Goal: Task Accomplishment & Management: Complete application form

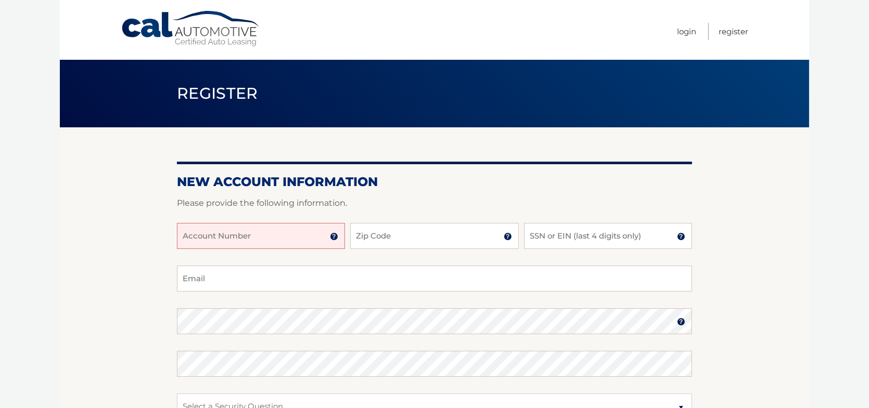
click at [275, 235] on input "Account Number" at bounding box center [261, 236] width 168 height 26
type input "44456021696"
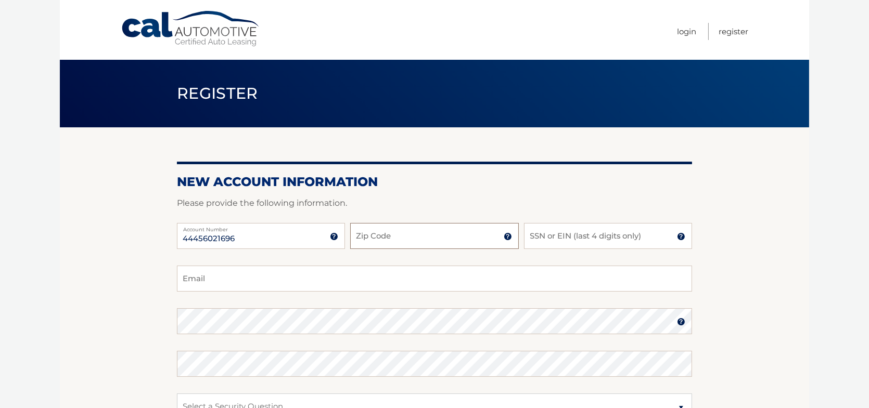
click at [407, 241] on input "Zip Code" at bounding box center [434, 236] width 168 height 26
type input "33322"
click at [562, 244] on input "SSN or EIN (last 4 digits only)" at bounding box center [608, 236] width 168 height 26
type input "0279"
click at [244, 284] on input "Email" at bounding box center [434, 279] width 515 height 26
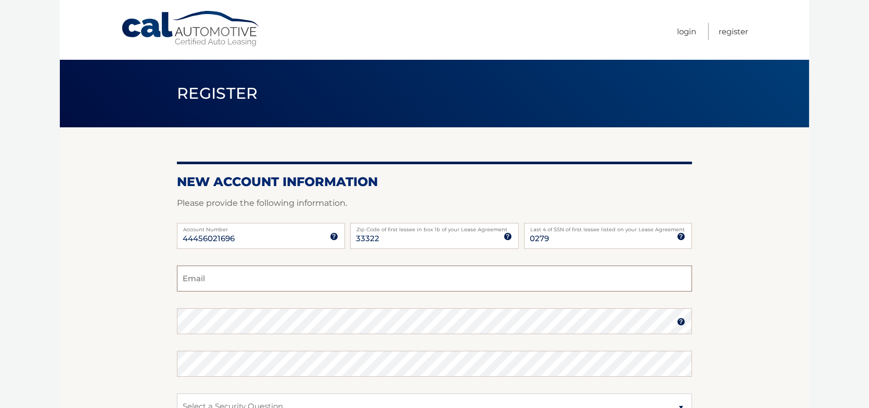
type input "[EMAIL_ADDRESS][DOMAIN_NAME]"
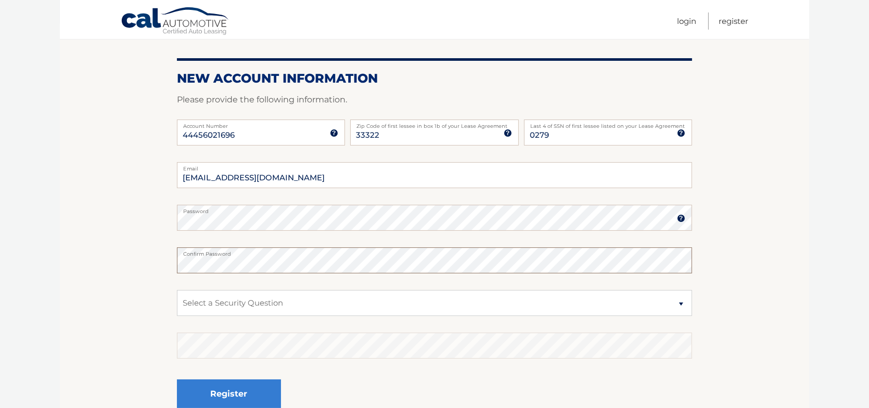
scroll to position [104, 0]
click at [221, 297] on select "Select a Security Question What was the name of your elementary school? What is…" at bounding box center [434, 303] width 515 height 26
select select "2"
click at [177, 290] on select "Select a Security Question What was the name of your elementary school? What is…" at bounding box center [434, 303] width 515 height 26
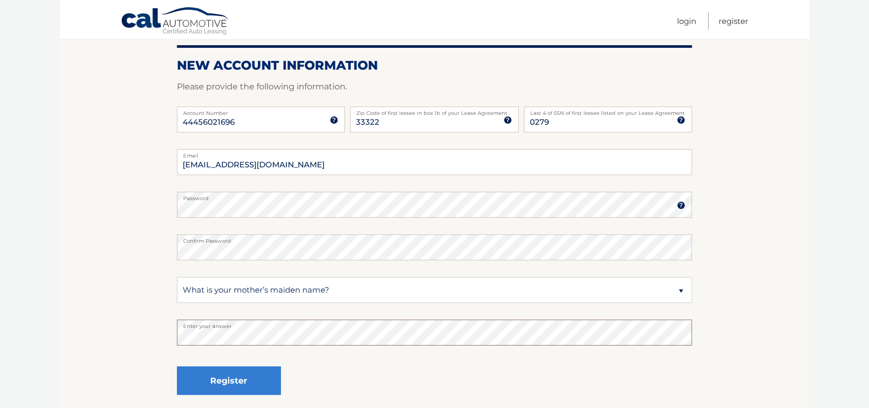
scroll to position [204, 0]
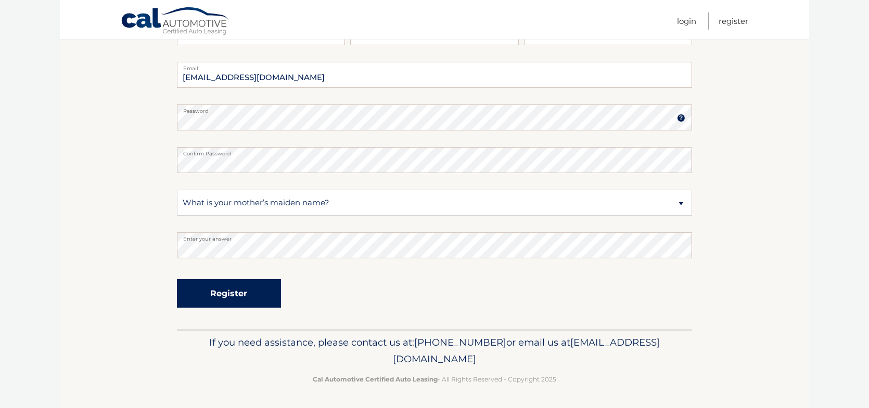
click at [221, 296] on button "Register" at bounding box center [229, 293] width 104 height 29
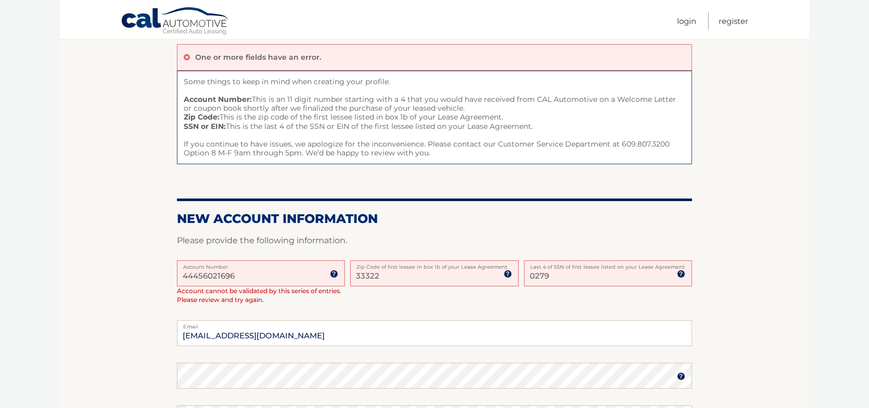
scroll to position [87, 0]
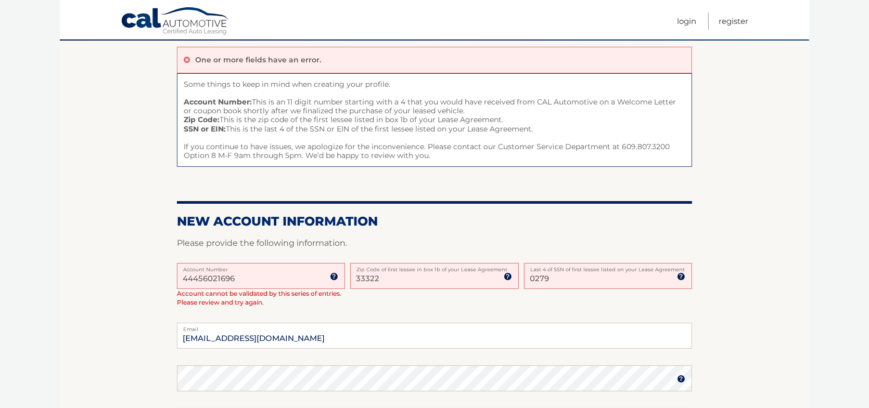
drag, startPoint x: 211, startPoint y: 279, endPoint x: 259, endPoint y: 276, distance: 48.0
click at [259, 276] on input "44456021696" at bounding box center [261, 276] width 168 height 26
drag, startPoint x: 198, startPoint y: 278, endPoint x: 208, endPoint y: 278, distance: 10.4
click at [208, 278] on input "44456021696" at bounding box center [261, 276] width 168 height 26
drag, startPoint x: 183, startPoint y: 278, endPoint x: 197, endPoint y: 278, distance: 14.0
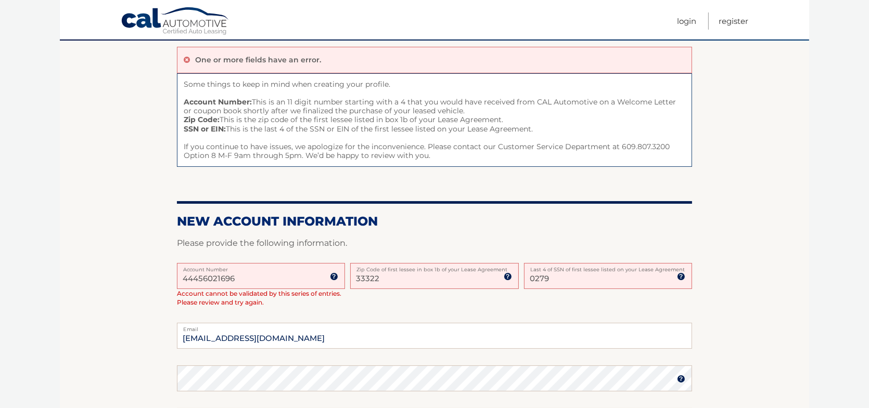
click at [197, 278] on input "44456021696" at bounding box center [261, 276] width 168 height 26
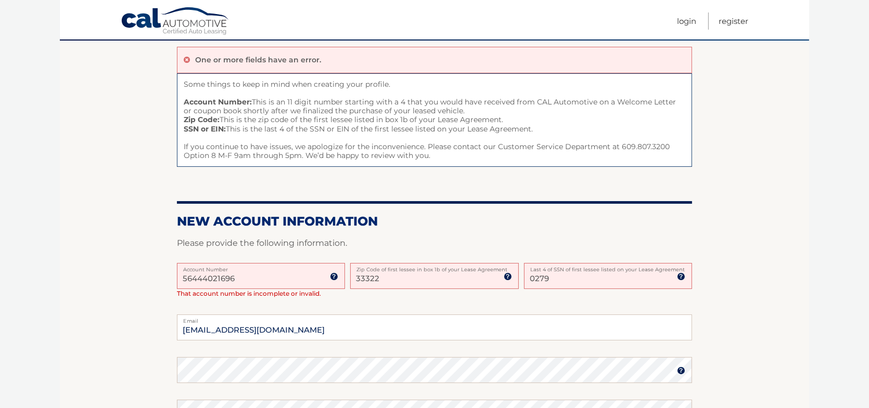
drag, startPoint x: 224, startPoint y: 279, endPoint x: 238, endPoint y: 279, distance: 14.1
click at [238, 279] on input "56444021696" at bounding box center [261, 276] width 168 height 26
type input "56444021696"
click at [401, 271] on label "Zip Code of first lessee in box 1b of your Lease Agreement" at bounding box center [434, 267] width 168 height 8
click at [401, 271] on input "33322" at bounding box center [434, 276] width 168 height 26
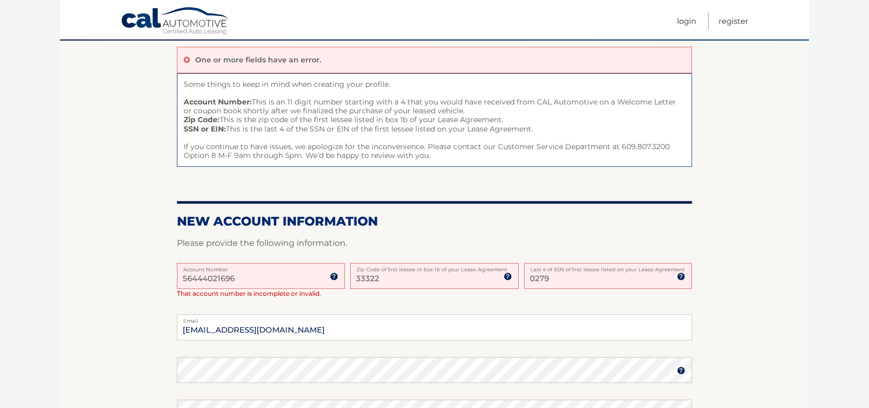
click at [407, 274] on input "33322" at bounding box center [434, 276] width 168 height 26
type input "33324"
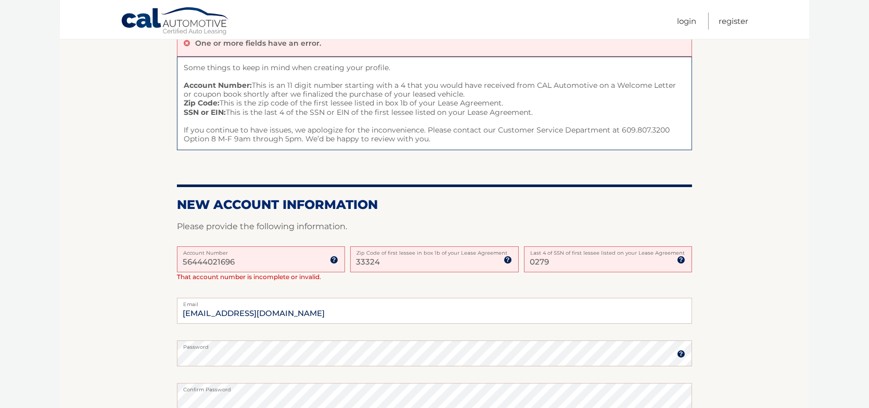
scroll to position [337, 0]
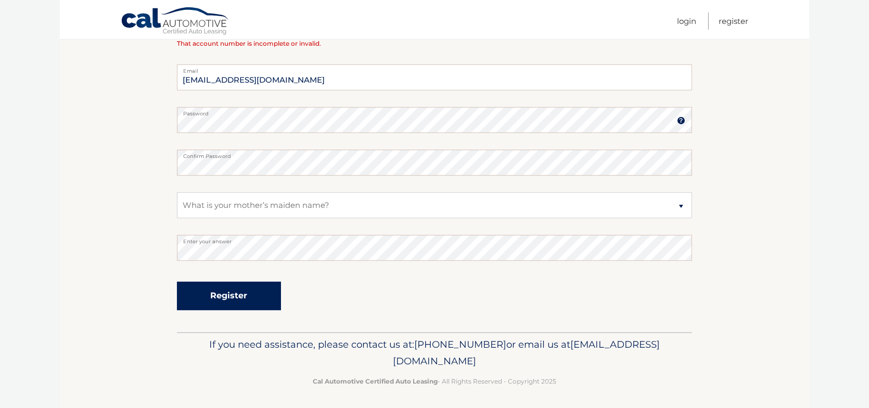
click at [246, 290] on button "Register" at bounding box center [229, 296] width 104 height 29
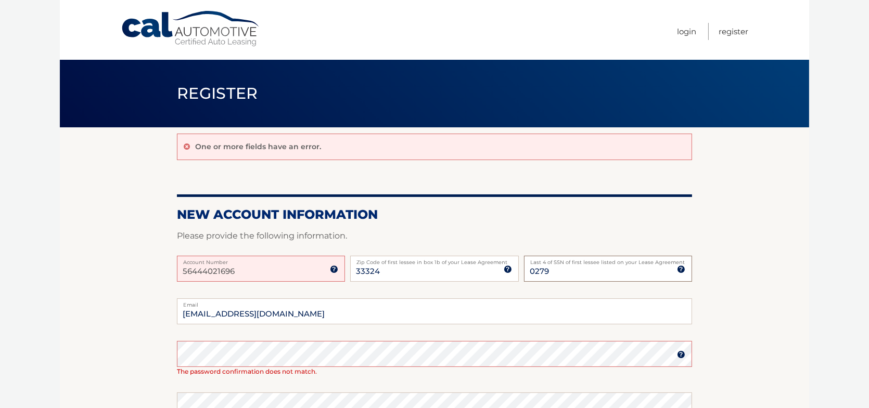
click at [562, 269] on input "0279" at bounding box center [608, 269] width 168 height 26
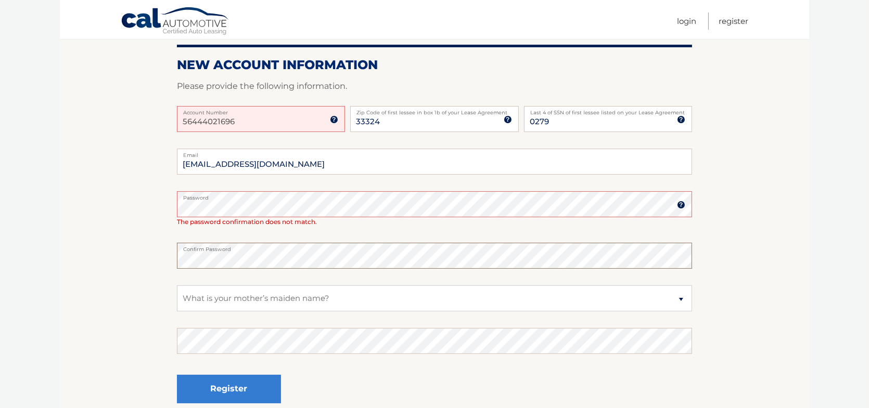
scroll to position [156, 0]
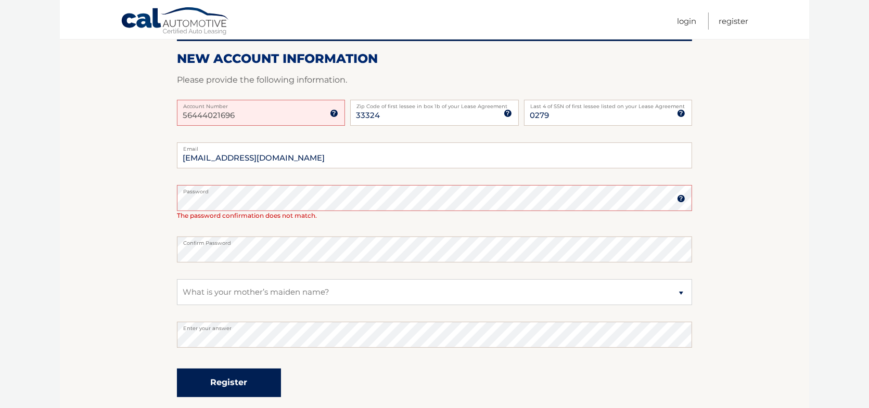
click at [250, 381] on button "Register" at bounding box center [229, 383] width 104 height 29
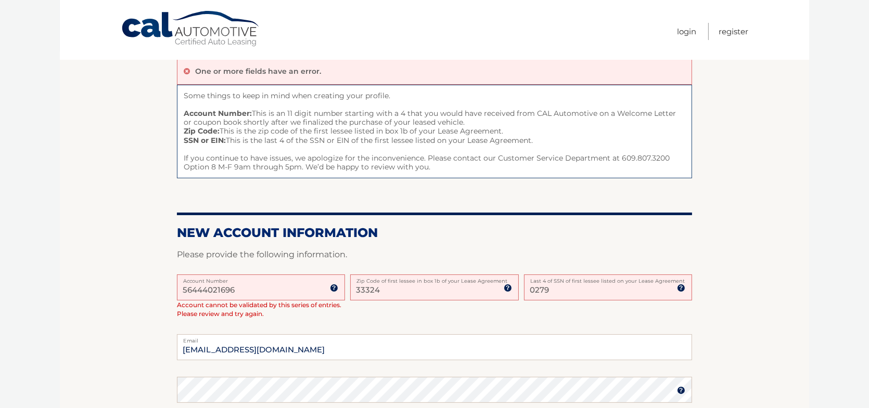
scroll to position [208, 0]
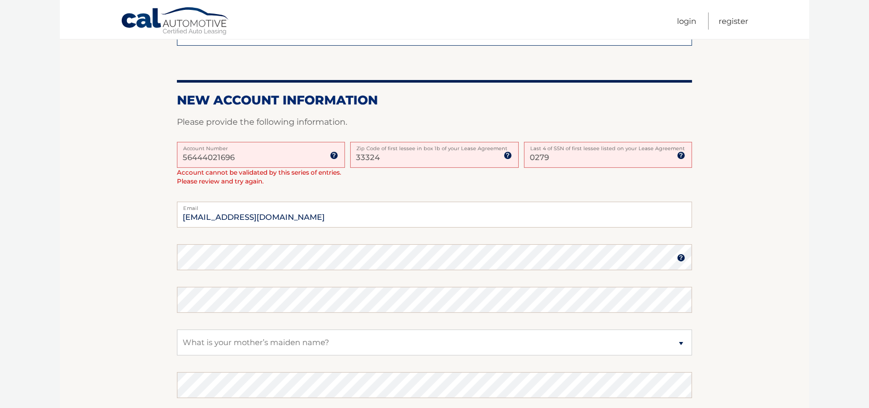
click at [287, 151] on input "56444021696" at bounding box center [261, 155] width 168 height 26
click at [336, 154] on img at bounding box center [334, 155] width 8 height 8
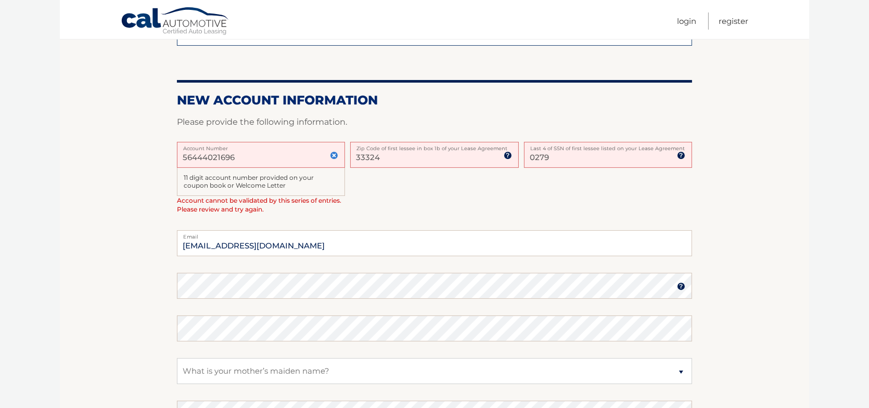
click at [281, 182] on div "11 digit account number provided on your coupon book or Welcome Letter" at bounding box center [261, 182] width 168 height 29
click at [198, 158] on input "56444021696" at bounding box center [261, 155] width 168 height 26
drag, startPoint x: -63, startPoint y: 166, endPoint x: -76, endPoint y: 166, distance: 12.5
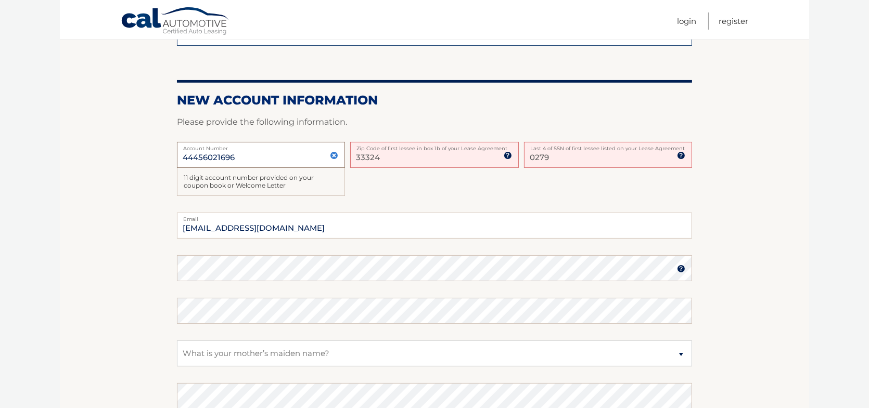
type input "44456021696"
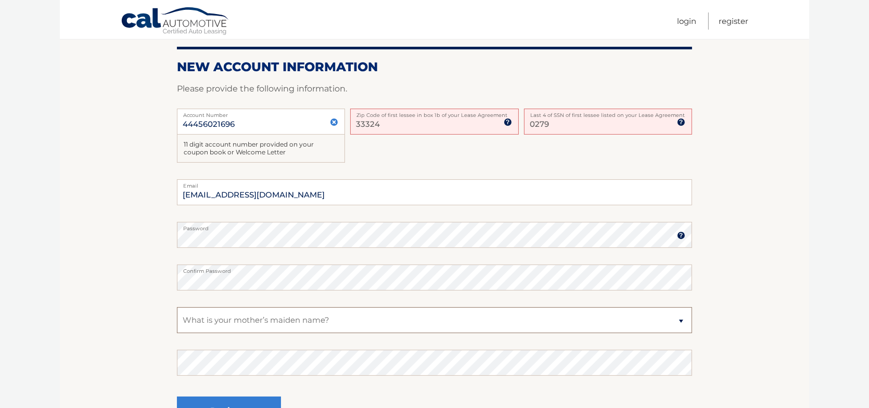
scroll to position [260, 0]
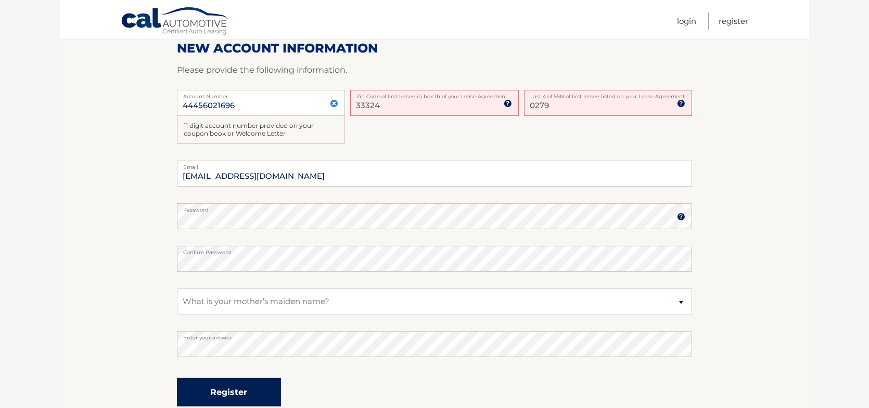
click at [254, 382] on button "Register" at bounding box center [229, 392] width 104 height 29
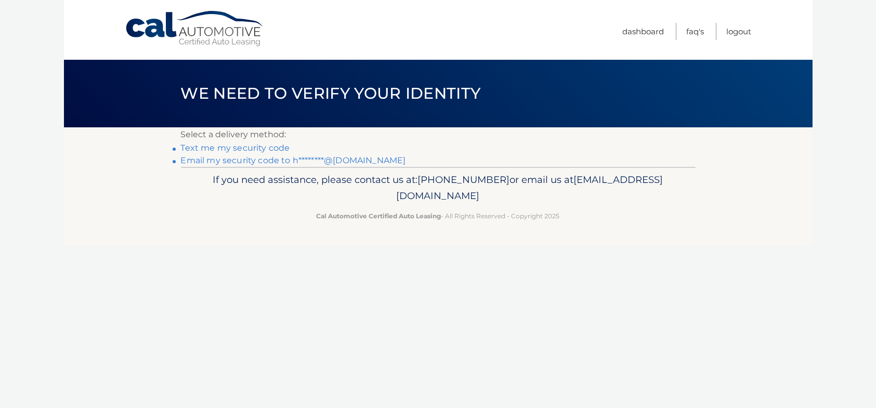
click at [276, 151] on link "Text me my security code" at bounding box center [235, 148] width 109 height 10
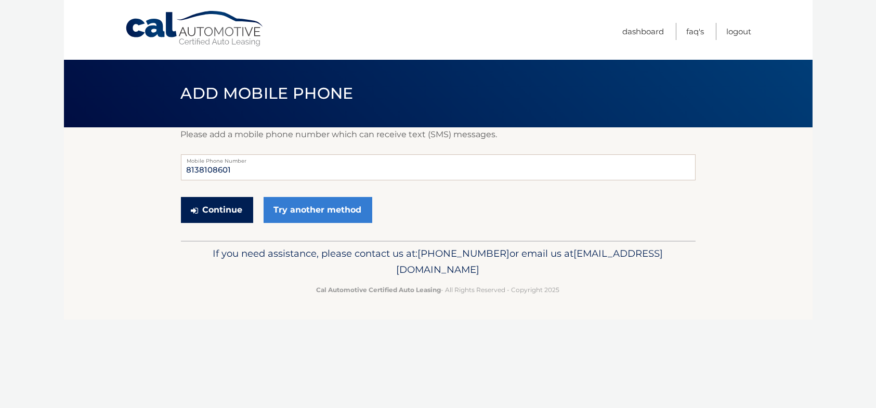
click at [223, 213] on button "Continue" at bounding box center [217, 210] width 72 height 26
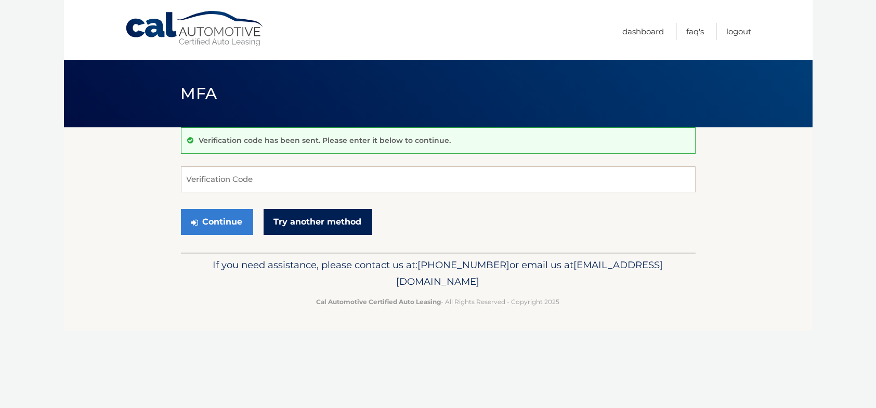
click at [318, 242] on div "Verification code has been sent. Please enter it below to continue. Verificatio…" at bounding box center [438, 189] width 515 height 125
click at [260, 171] on input "Verification Code" at bounding box center [438, 179] width 515 height 26
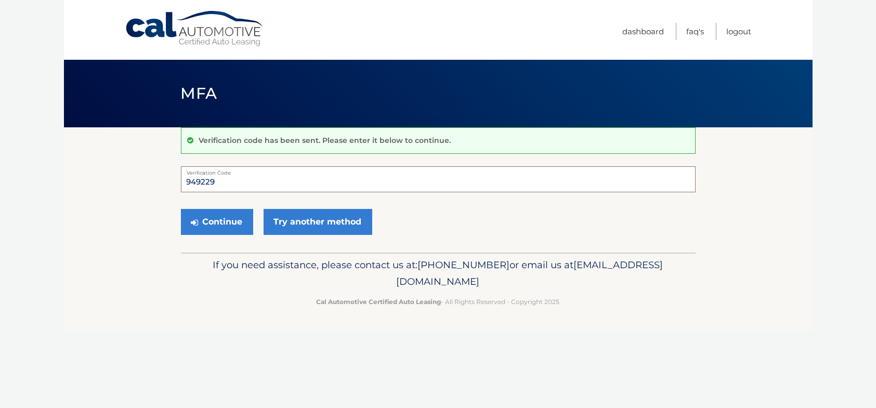
type input "949229"
click at [181, 209] on button "Continue" at bounding box center [217, 222] width 72 height 26
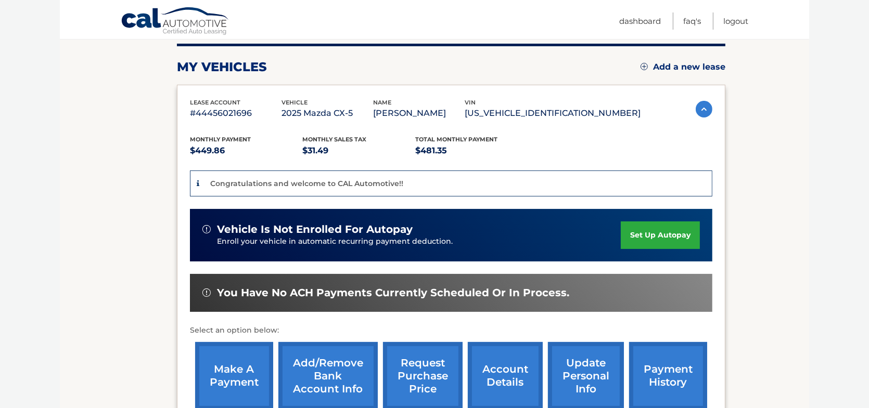
scroll to position [104, 0]
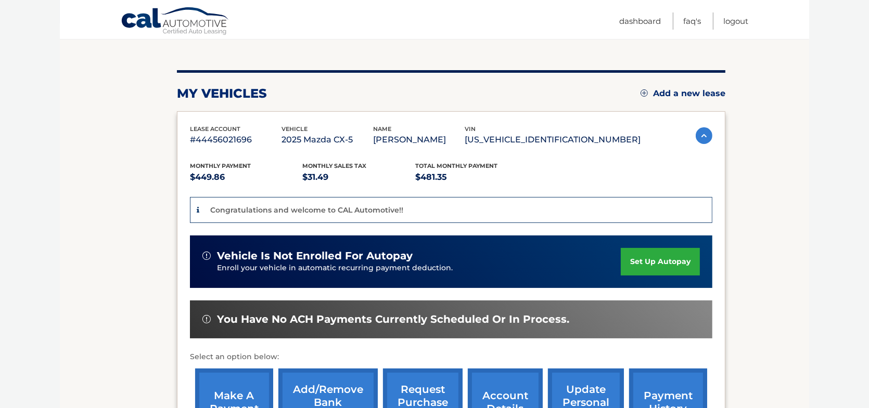
click at [666, 260] on link "set up autopay" at bounding box center [660, 262] width 79 height 28
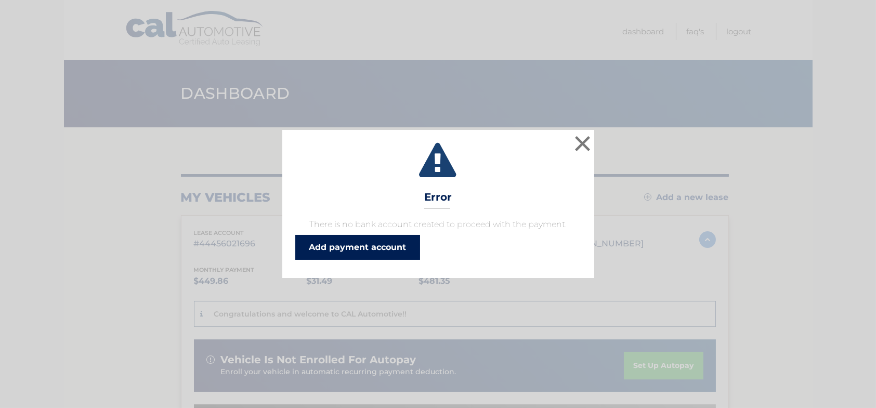
click at [393, 244] on link "Add payment account" at bounding box center [357, 247] width 125 height 25
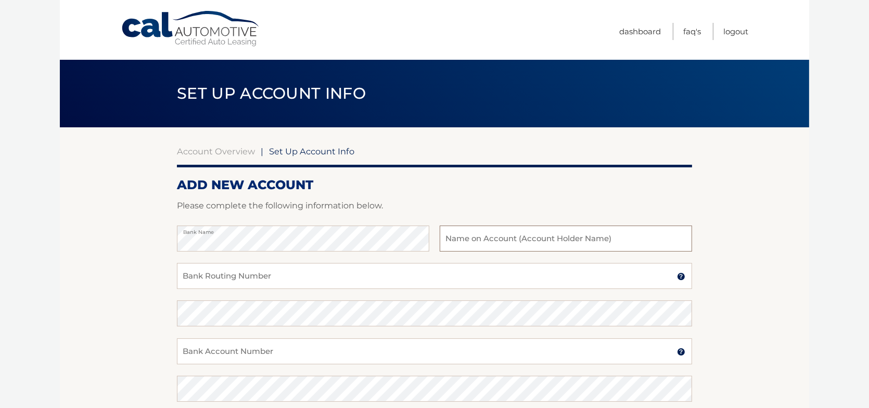
click at [520, 235] on input "text" at bounding box center [566, 239] width 252 height 26
type input "[PERSON_NAME]"
click at [245, 266] on input "Bank Routing Number" at bounding box center [434, 276] width 515 height 26
type input "063107513"
click at [212, 349] on input "Bank Account Number" at bounding box center [434, 352] width 515 height 26
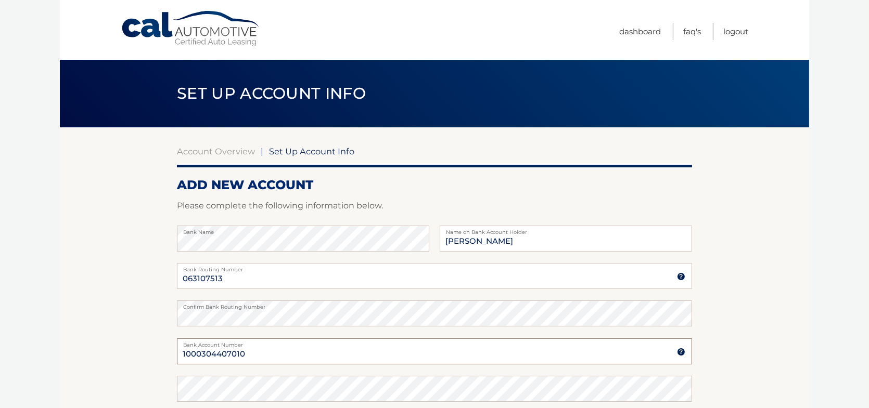
type input "1000304407010"
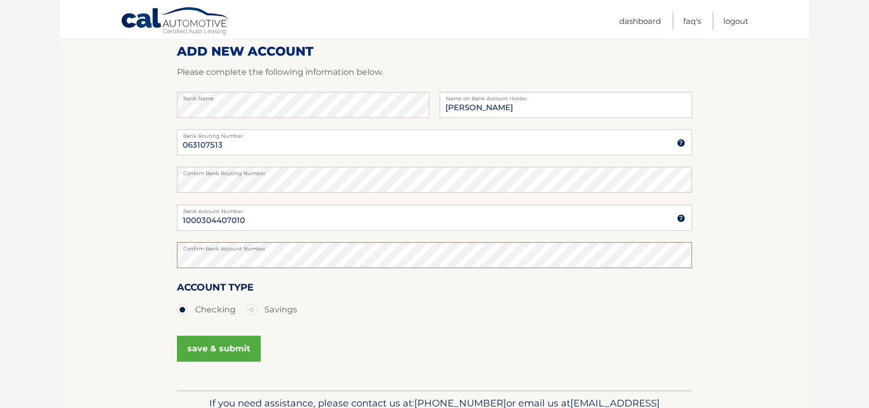
scroll to position [195, 0]
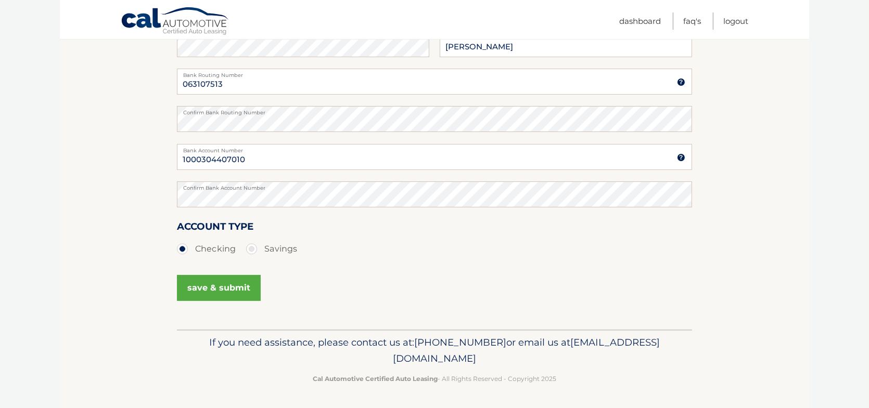
click at [215, 288] on button "save & submit" at bounding box center [219, 288] width 84 height 26
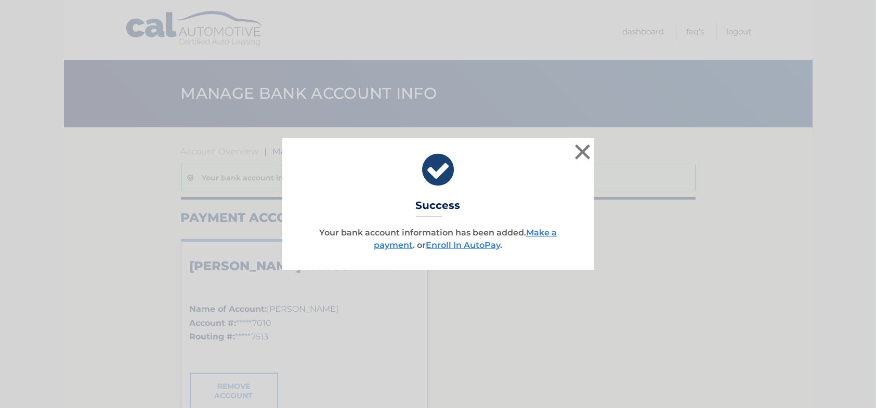
click at [460, 251] on p "Your bank account information has been added. Make a payment . or Enroll In Aut…" at bounding box center [438, 239] width 286 height 25
click at [462, 247] on link "Enroll In AutoPay" at bounding box center [463, 245] width 74 height 10
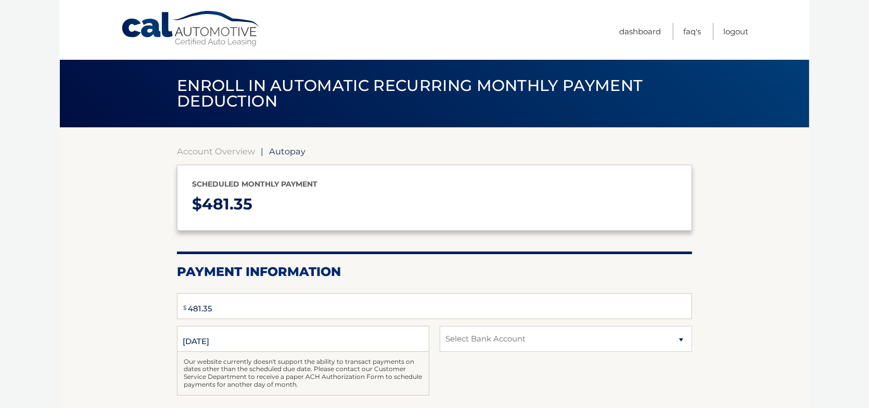
select select "MDYwZTZlMjEtNWRlNS00MWJmLWFkN2ItZDJiMmI5MDUzOTNm"
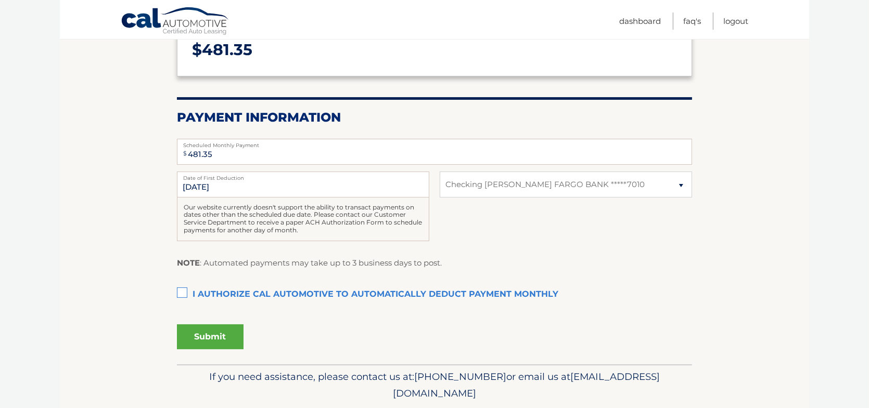
scroll to position [156, 0]
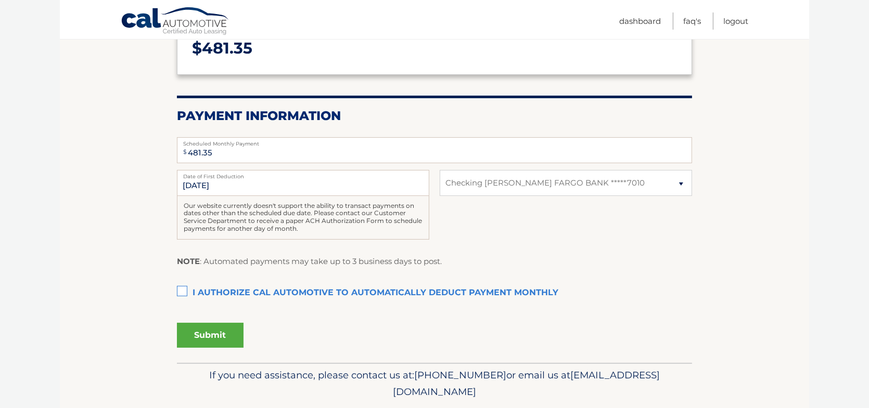
click at [182, 295] on label "I authorize cal automotive to automatically deduct payment monthly This checkbo…" at bounding box center [434, 293] width 515 height 21
click at [0, 0] on input "I authorize cal automotive to automatically deduct payment monthly This checkbo…" at bounding box center [0, 0] width 0 height 0
click at [192, 335] on button "Submit" at bounding box center [210, 335] width 67 height 25
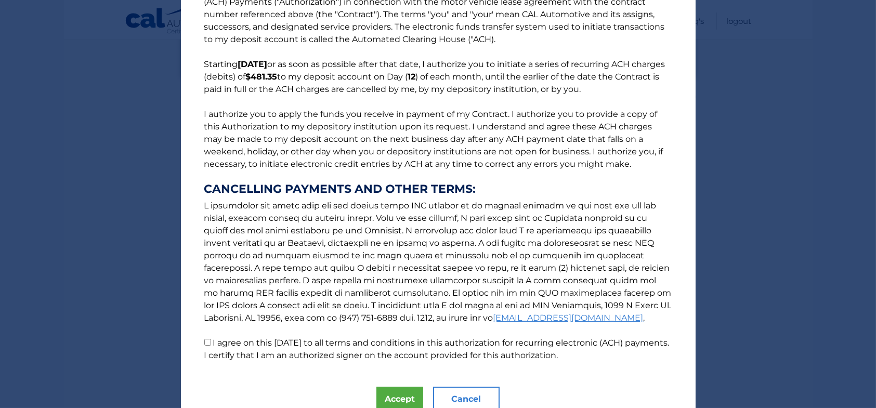
scroll to position [82, 0]
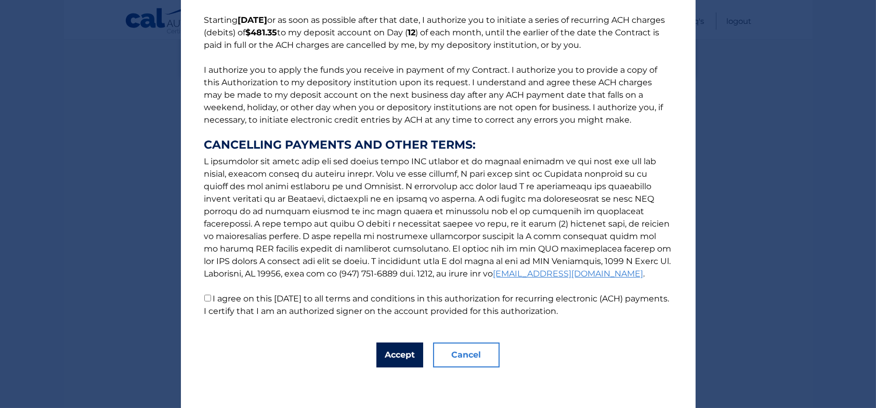
click at [404, 349] on button "Accept" at bounding box center [400, 355] width 47 height 25
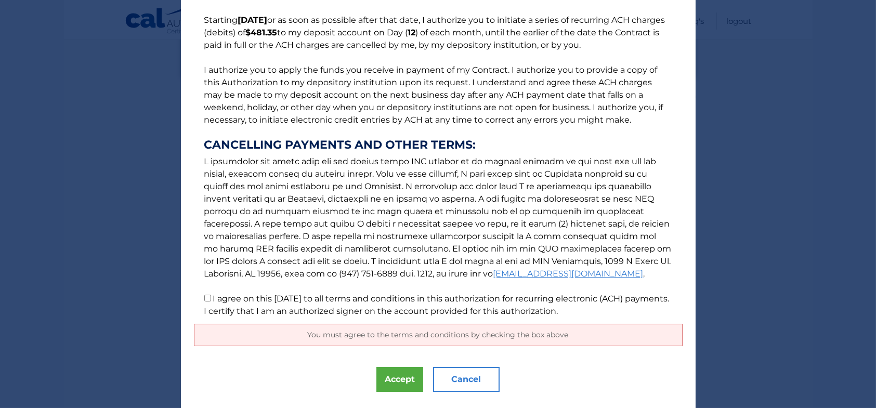
click at [214, 297] on label "I agree on this 10/10/2025 to all terms and conditions in this authorization fo…" at bounding box center [437, 305] width 466 height 22
click at [211, 297] on input "I agree on this 10/10/2025 to all terms and conditions in this authorization fo…" at bounding box center [207, 298] width 7 height 7
checkbox input "true"
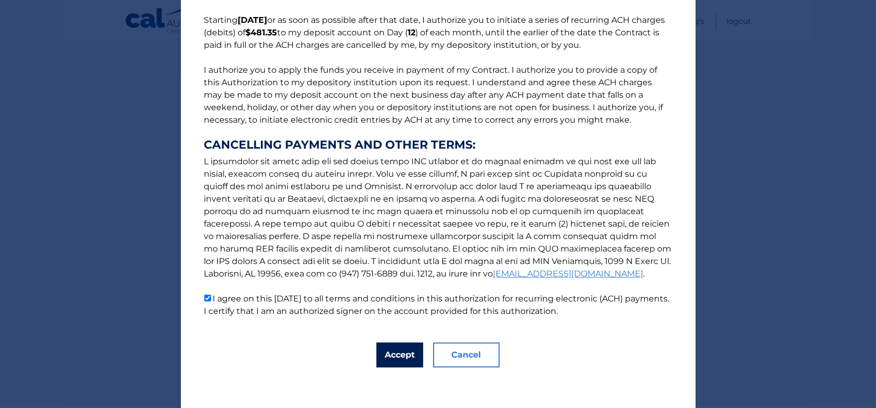
click at [379, 353] on button "Accept" at bounding box center [400, 355] width 47 height 25
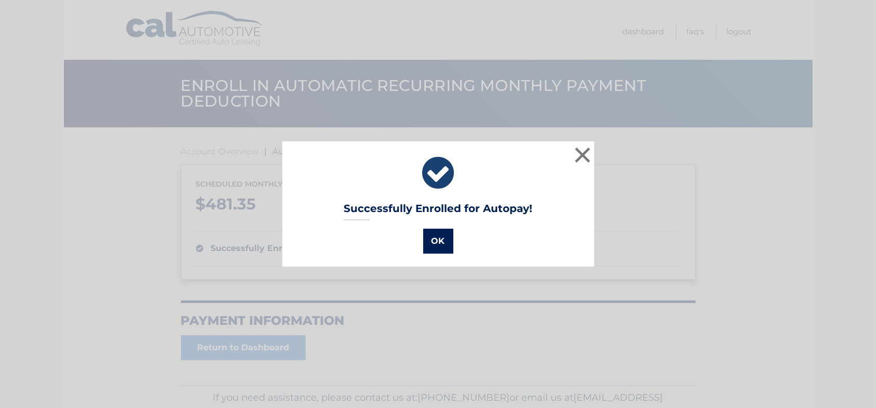
drag, startPoint x: 435, startPoint y: 241, endPoint x: 443, endPoint y: 243, distance: 7.6
click at [437, 241] on button "OK" at bounding box center [438, 241] width 30 height 25
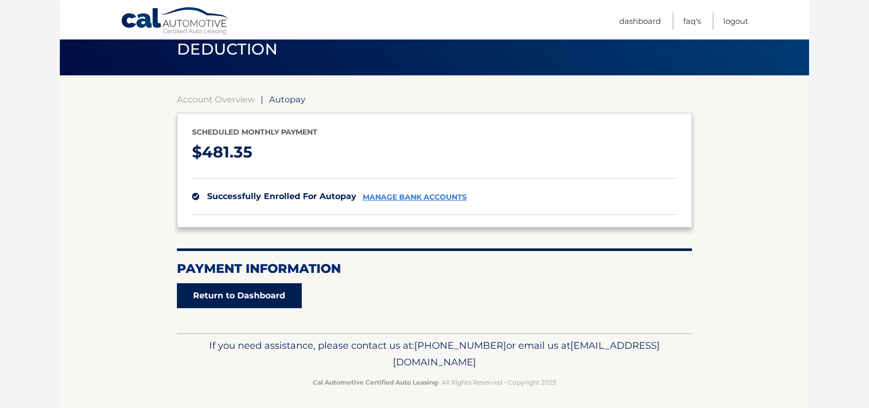
scroll to position [55, 0]
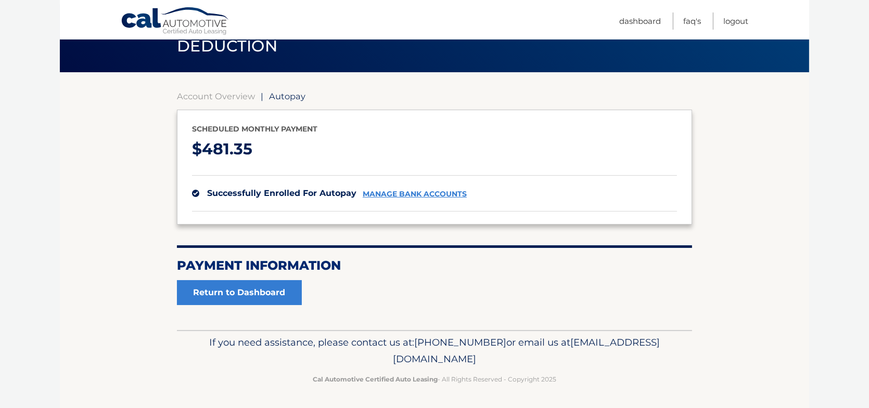
click at [249, 308] on div "Account Overview | Autopay Scheduled monthly payment $ 481.35 successfully enro…" at bounding box center [434, 201] width 515 height 258
click at [236, 298] on link "Return to Dashboard" at bounding box center [239, 292] width 125 height 25
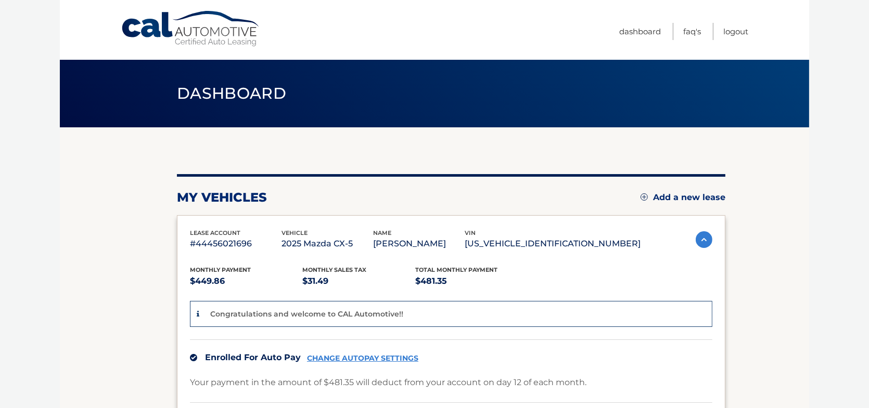
click at [118, 263] on section "my vehicles Add a new lease lease account #44456021696 vehicle 2025 Mazda CX-5 …" at bounding box center [434, 338] width 749 height 423
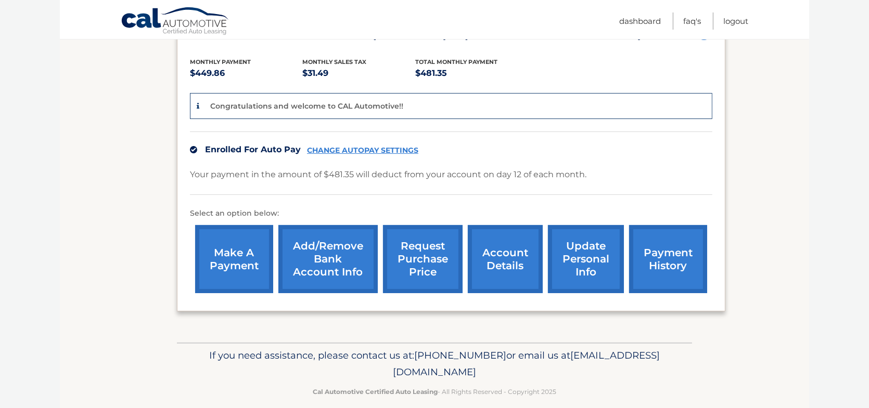
scroll to position [220, 0]
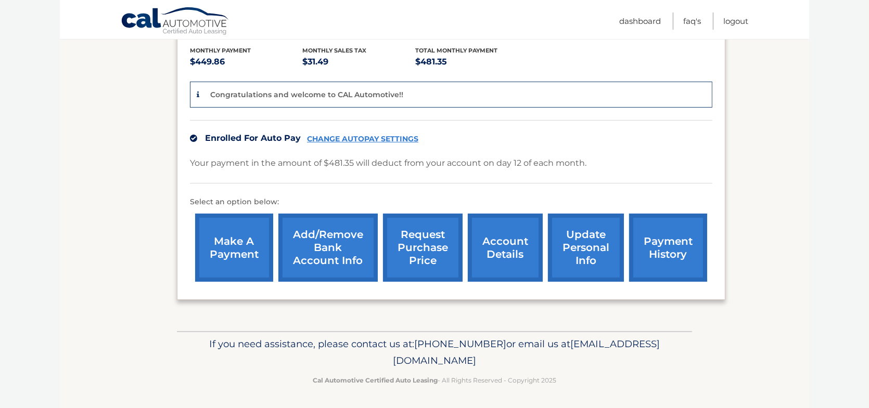
click at [644, 231] on link "payment history" at bounding box center [668, 248] width 78 height 68
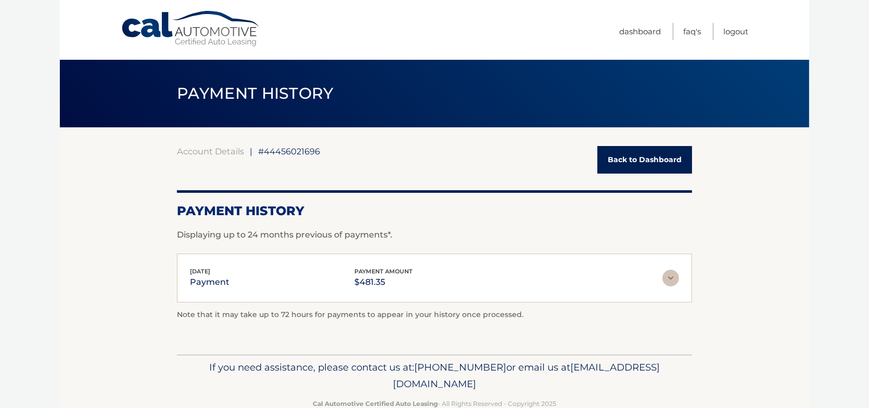
click at [629, 167] on link "Back to Dashboard" at bounding box center [644, 160] width 95 height 28
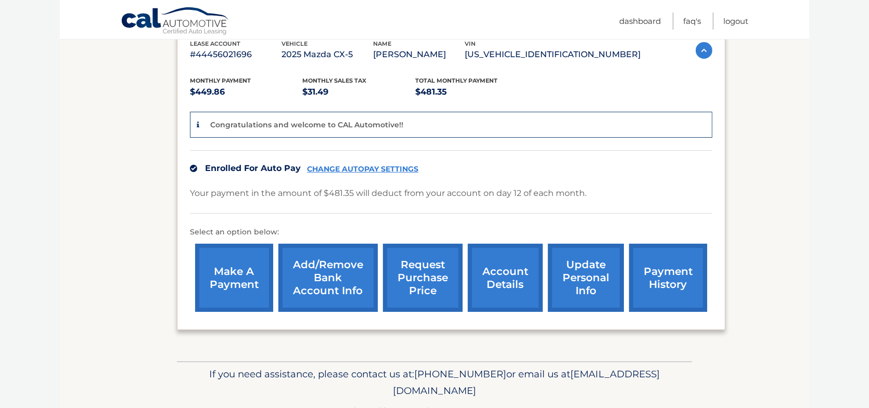
scroll to position [208, 0]
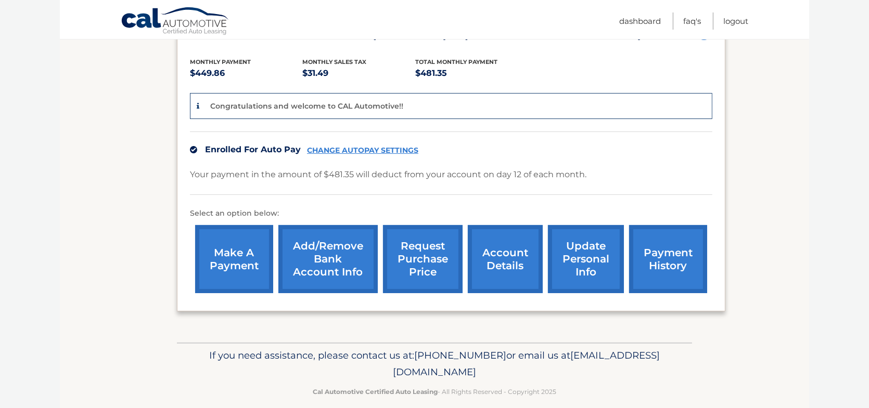
click at [521, 265] on link "account details" at bounding box center [505, 259] width 75 height 68
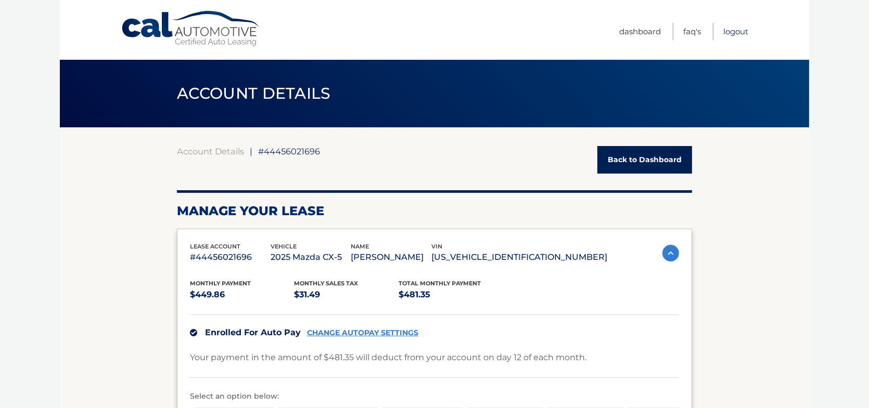
click at [733, 26] on link "Logout" at bounding box center [735, 31] width 25 height 17
